Goal: Information Seeking & Learning: Learn about a topic

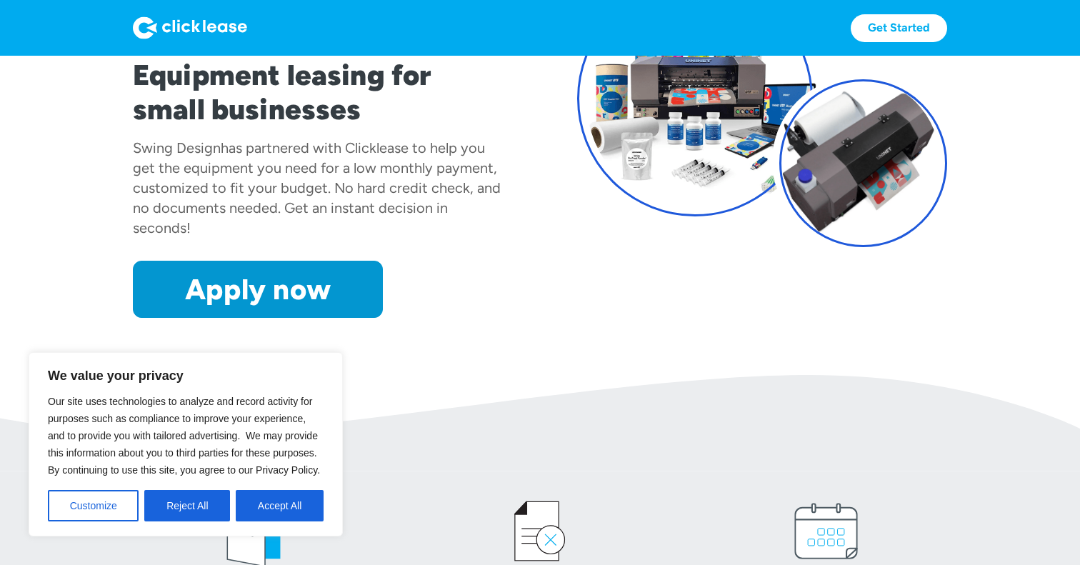
scroll to position [188, 0]
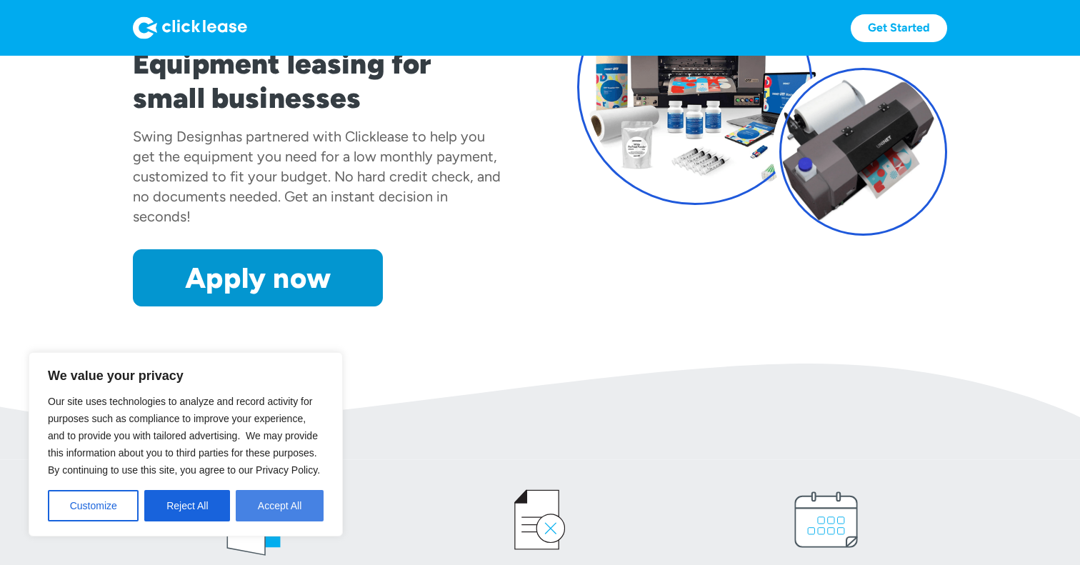
click at [265, 501] on button "Accept All" at bounding box center [280, 505] width 88 height 31
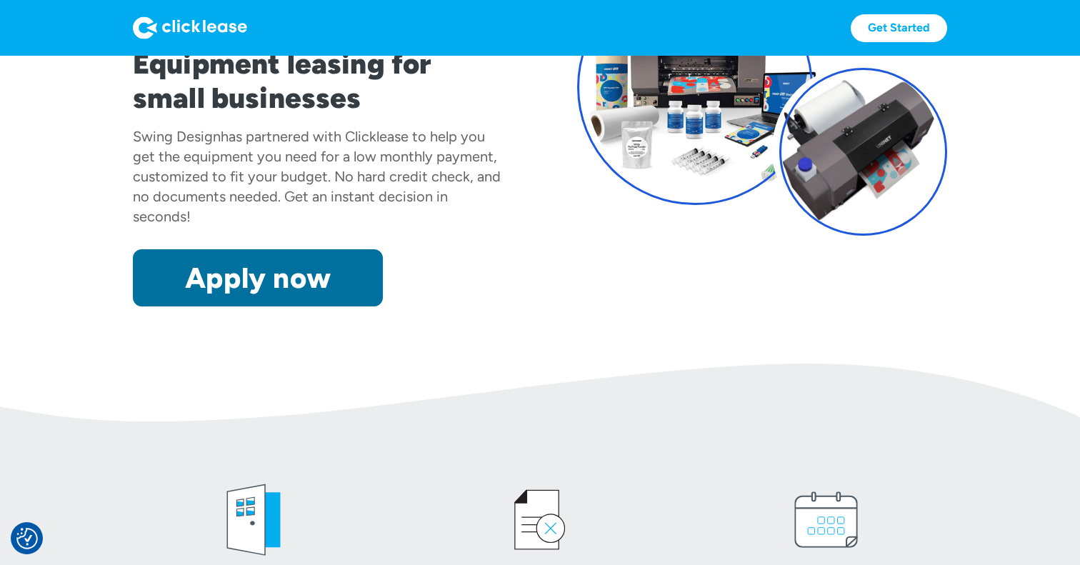
click at [245, 297] on link "Apply now" at bounding box center [258, 277] width 250 height 57
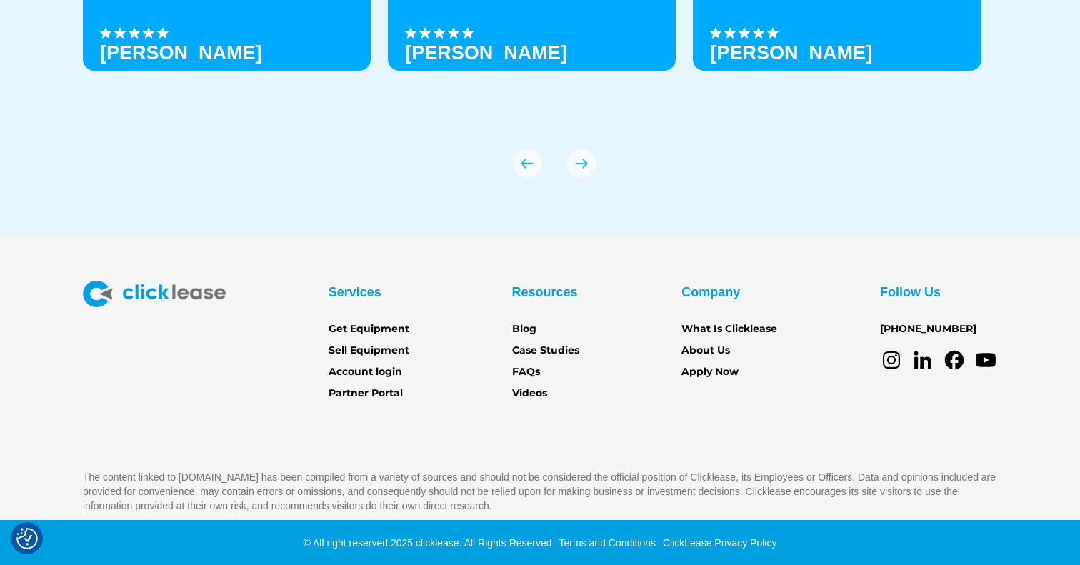
scroll to position [5047, 0]
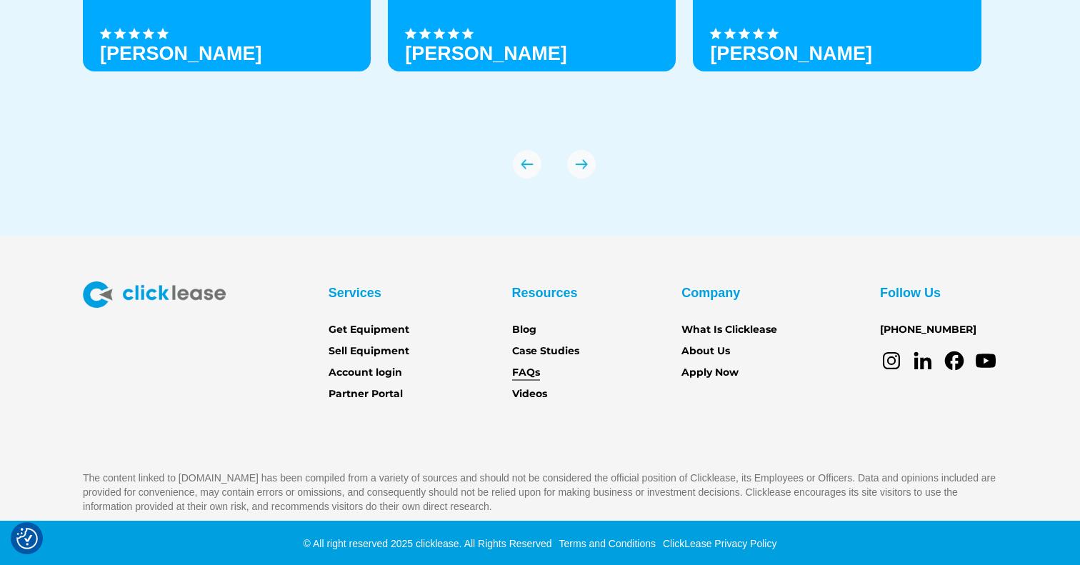
click at [536, 376] on link "FAQs" at bounding box center [526, 373] width 28 height 16
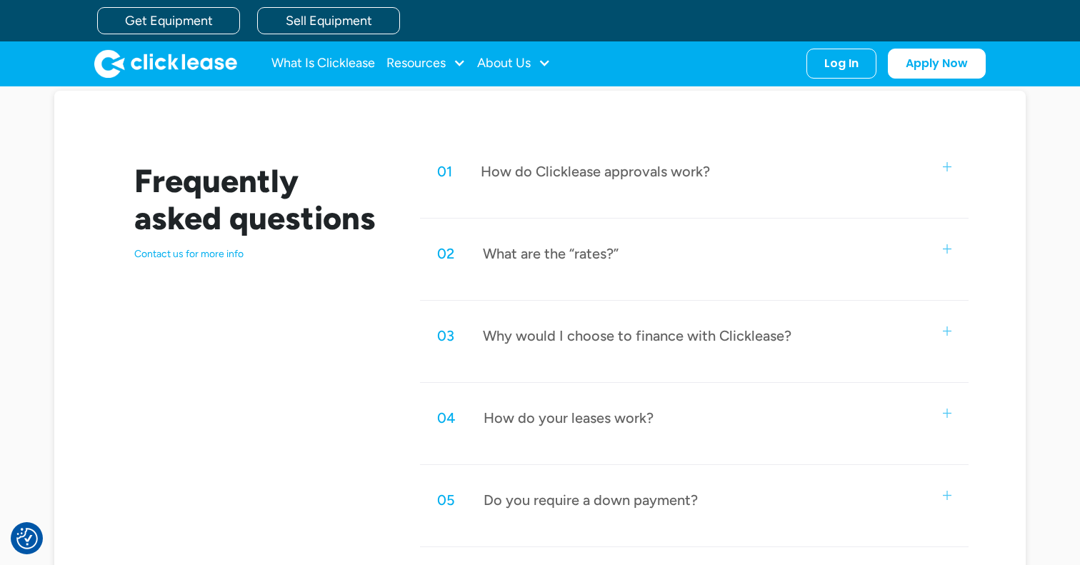
scroll to position [634, 0]
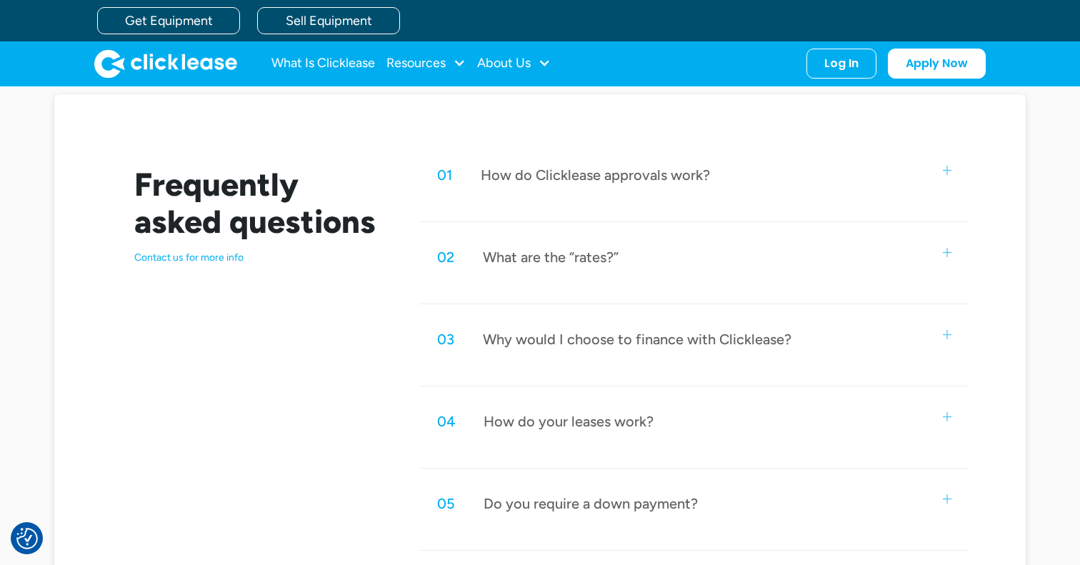
click at [542, 330] on div "Why would I choose to finance with Clicklease?" at bounding box center [637, 339] width 308 height 19
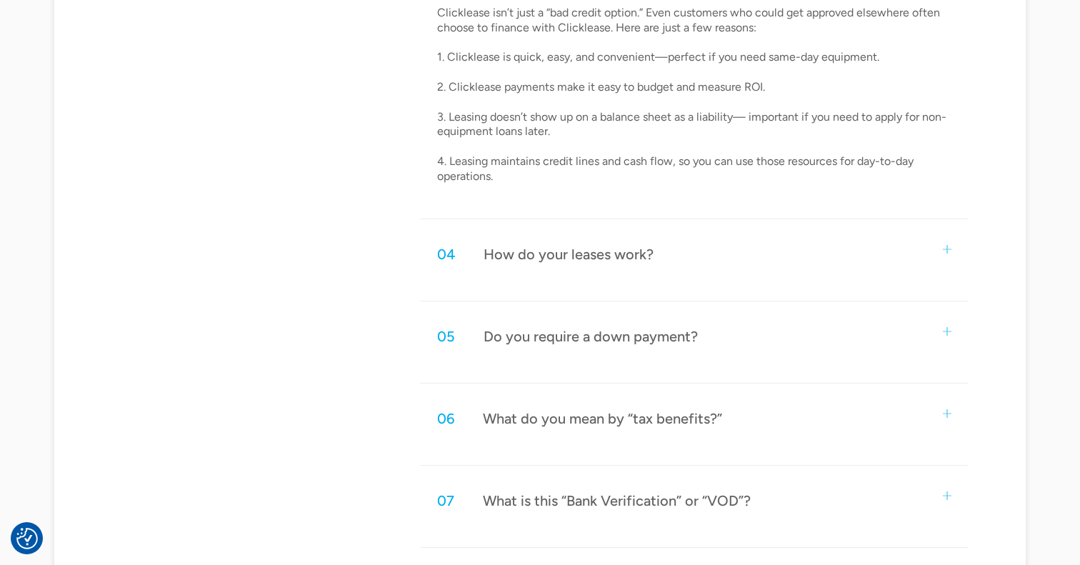
scroll to position [1051, 0]
click at [548, 259] on div "04 How do your leases work?" at bounding box center [694, 253] width 549 height 47
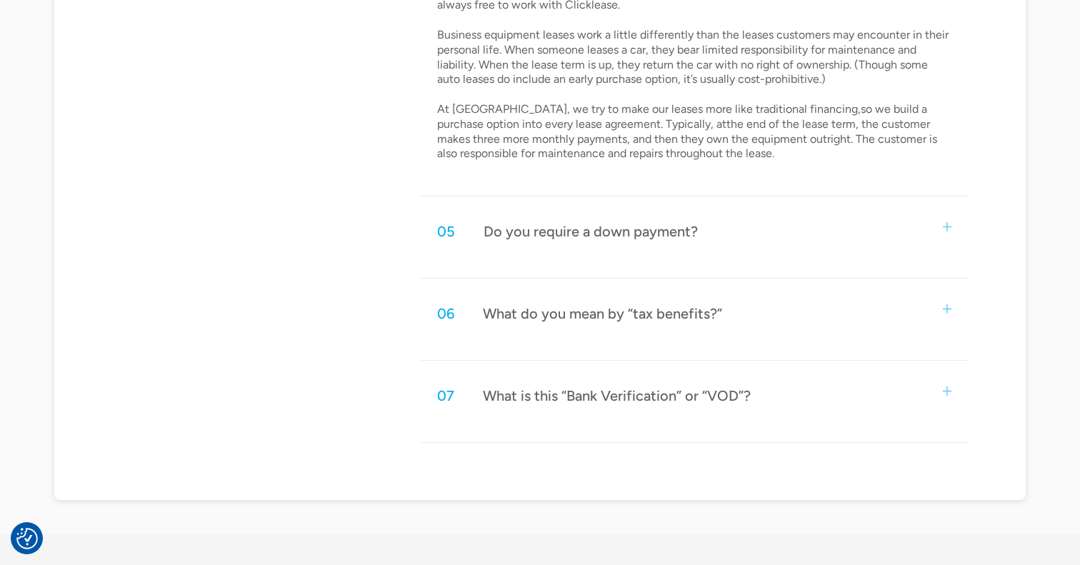
scroll to position [1420, 0]
click at [547, 386] on div "What is this “Bank Verification” or “VOD”?" at bounding box center [617, 395] width 268 height 19
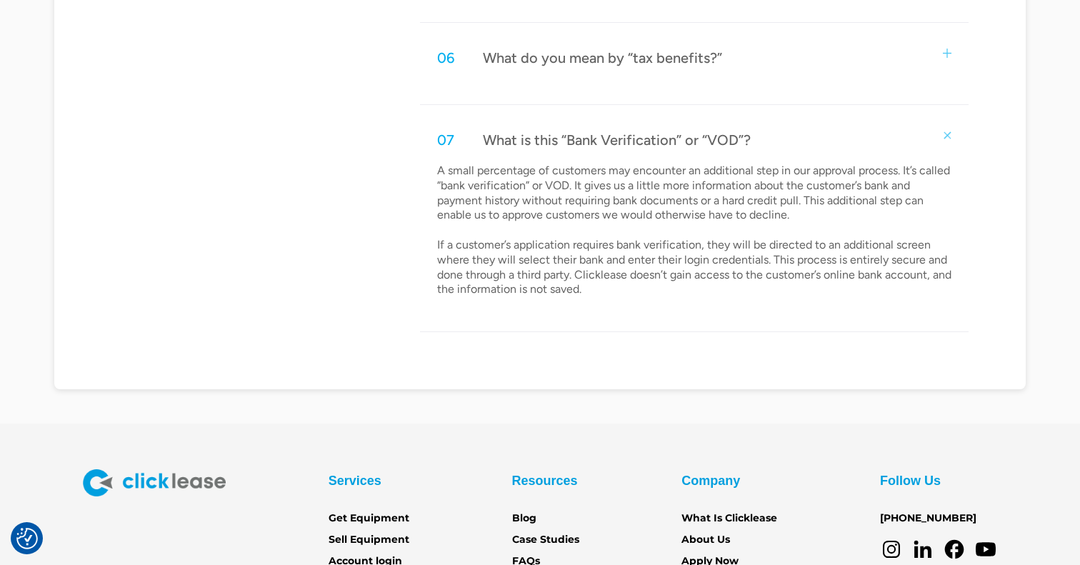
scroll to position [1677, 0]
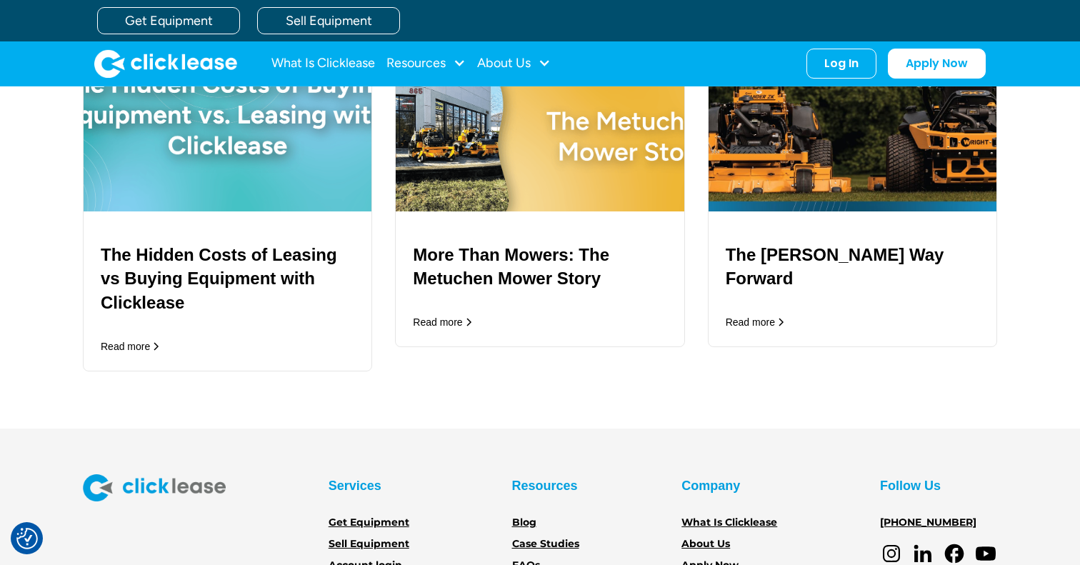
scroll to position [1777, 0]
